Goal: Find specific page/section: Find specific page/section

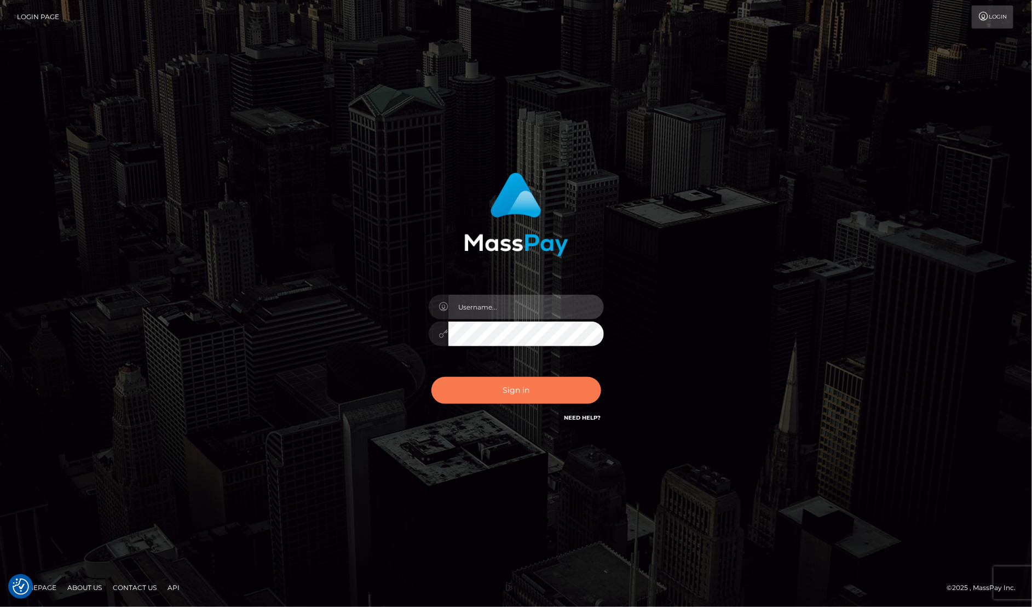
type input "MaryJoy"
click at [513, 395] on button "Sign in" at bounding box center [516, 390] width 170 height 27
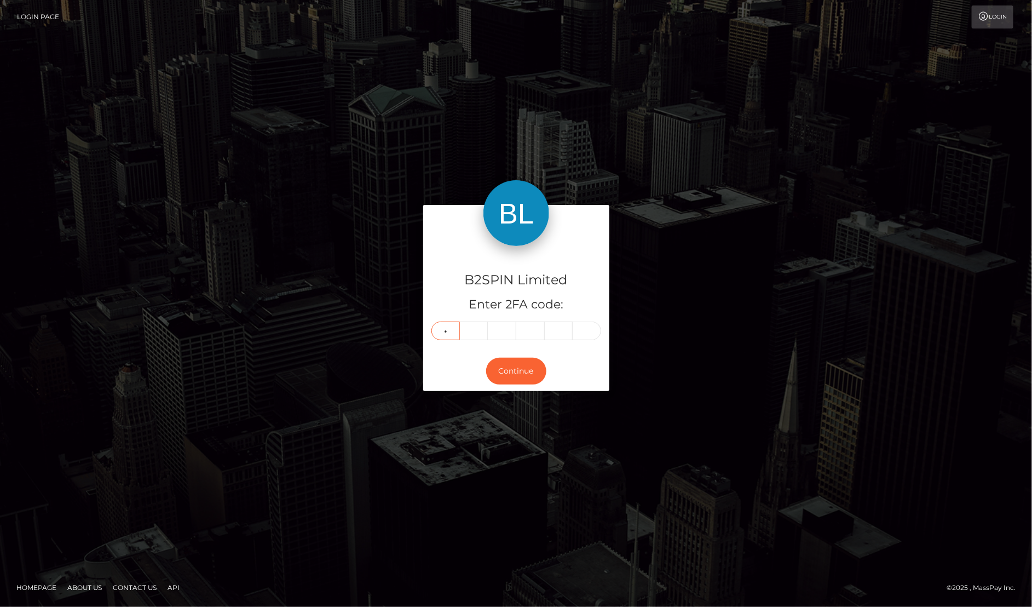
type input "1"
type input "8"
type input "9"
type input "2"
type input "6"
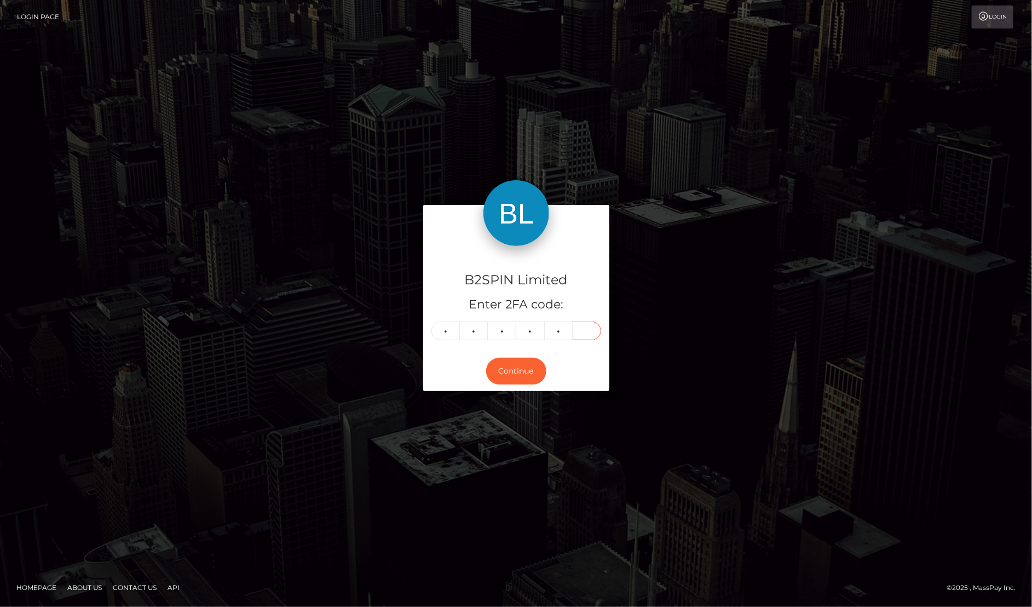
type input "2"
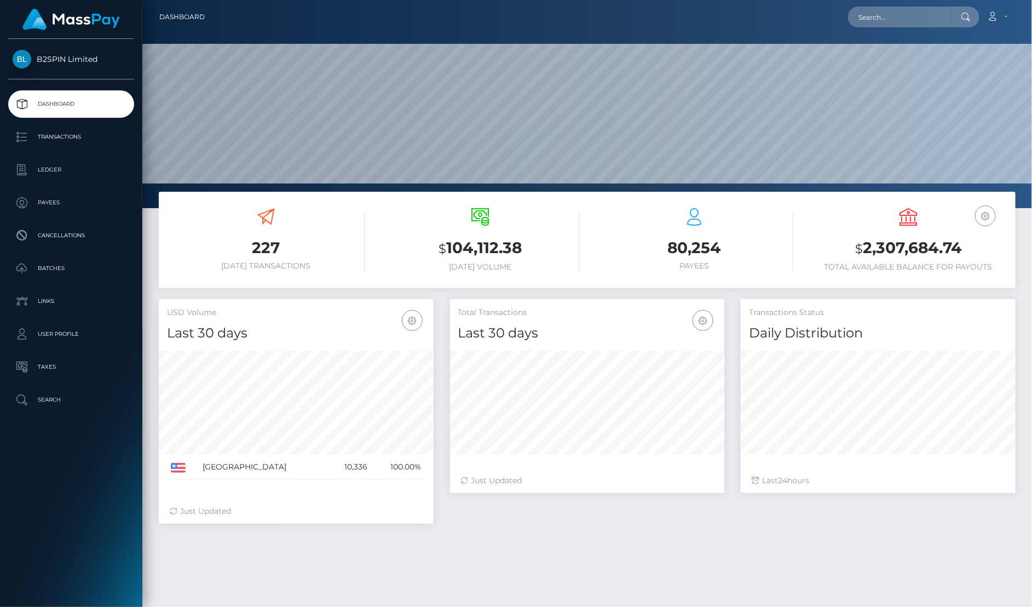
scroll to position [194, 274]
click at [930, 13] on input "text" at bounding box center [899, 17] width 103 height 21
paste input "160b958e-bdbf-40c2-82d3-32c195f63305"
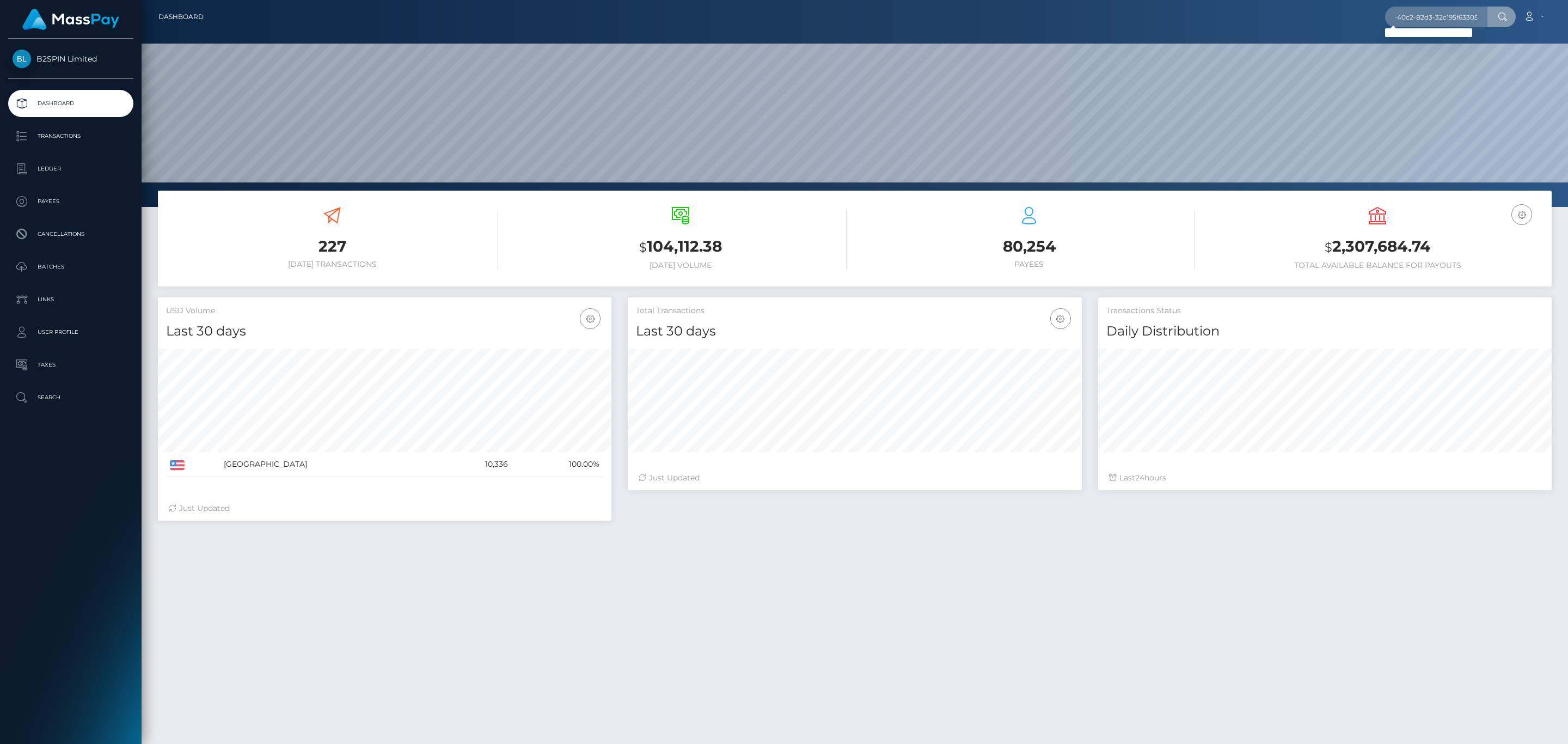
scroll to position [0, 0]
click at [1026, 16] on input "160b958e-bdbf-40c2-82d3-32c195f63305" at bounding box center [1436, 17] width 102 height 21
paste input "2097334783"
type input "2097334783"
click at [1026, 51] on link "DOROTHY ELIZABETH SMITH" at bounding box center [1429, 57] width 87 height 20
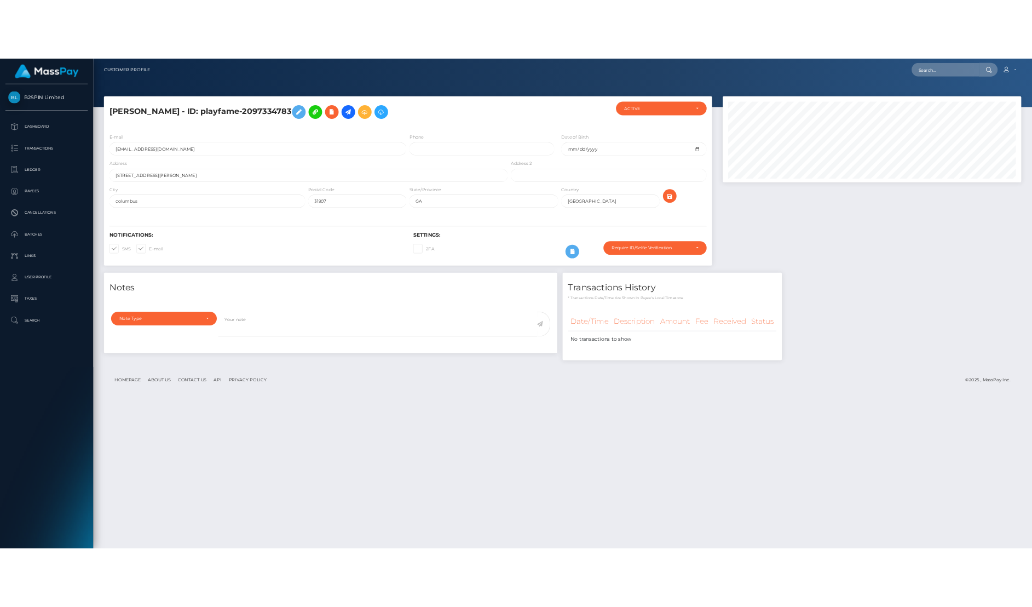
scroll to position [547450, 547307]
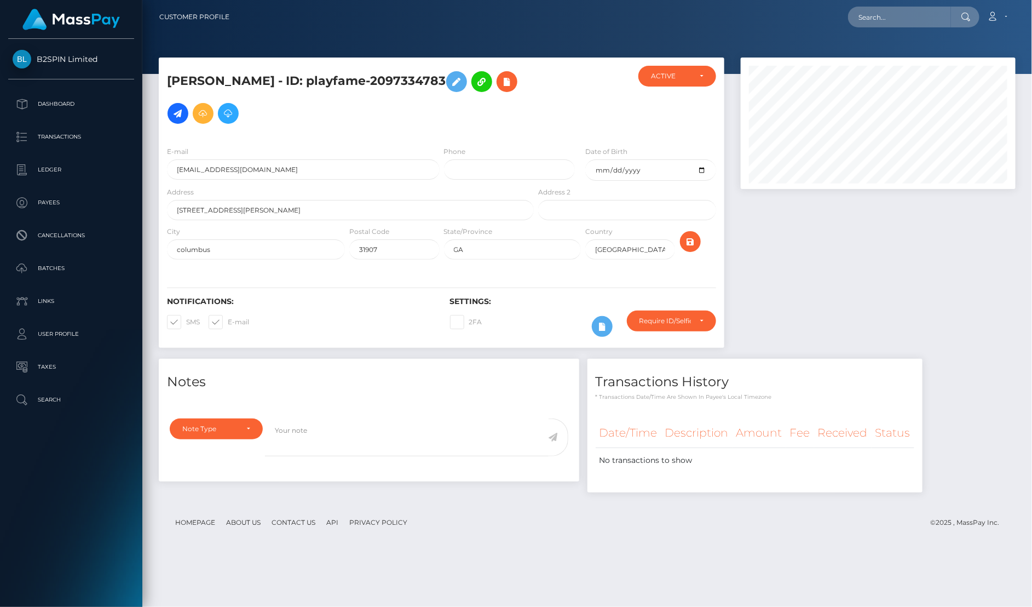
drag, startPoint x: 613, startPoint y: 508, endPoint x: 623, endPoint y: 508, distance: 9.9
click at [612, 508] on footer "Homepage About Us Contact Us API Privacy Policy © 2025 , MassPay Inc." at bounding box center [587, 522] width 857 height 38
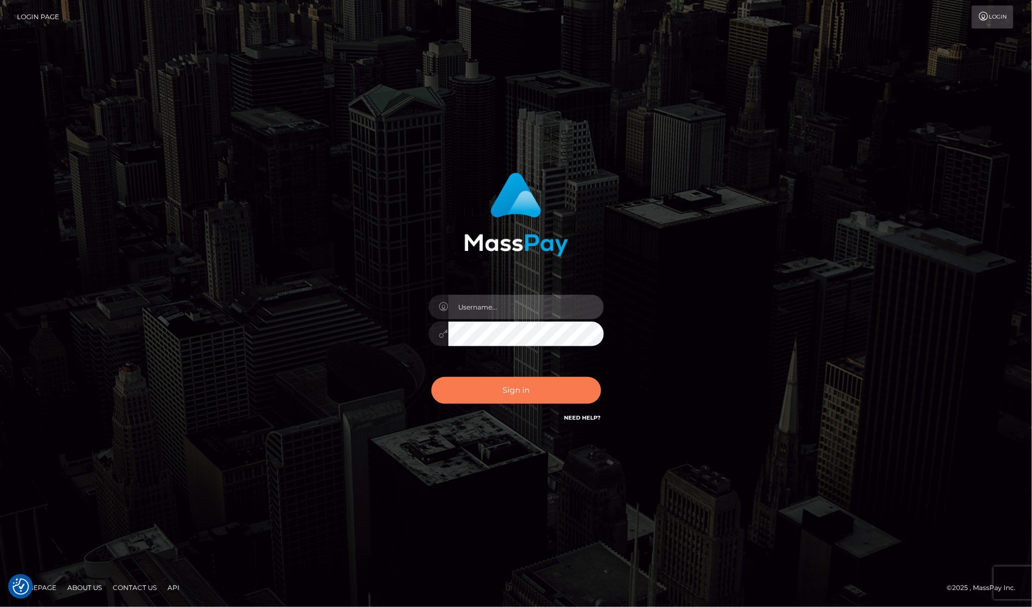
type input "MaryJoy"
click at [477, 385] on button "Sign in" at bounding box center [516, 390] width 170 height 27
